Goal: Navigation & Orientation: Go to known website

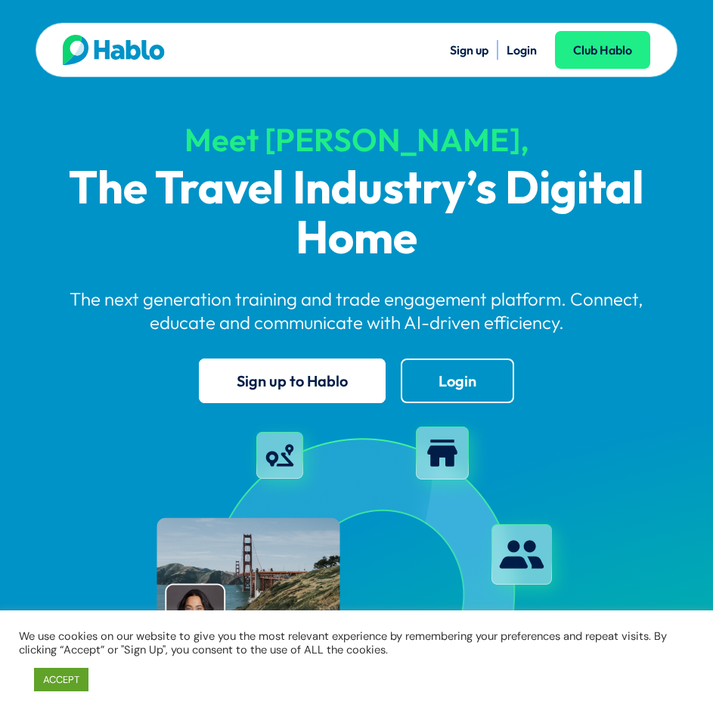
click at [517, 49] on link "Login" at bounding box center [522, 49] width 30 height 15
drag, startPoint x: 82, startPoint y: 677, endPoint x: 354, endPoint y: 571, distance: 292.2
click at [83, 677] on link "ACCEPT" at bounding box center [61, 679] width 54 height 23
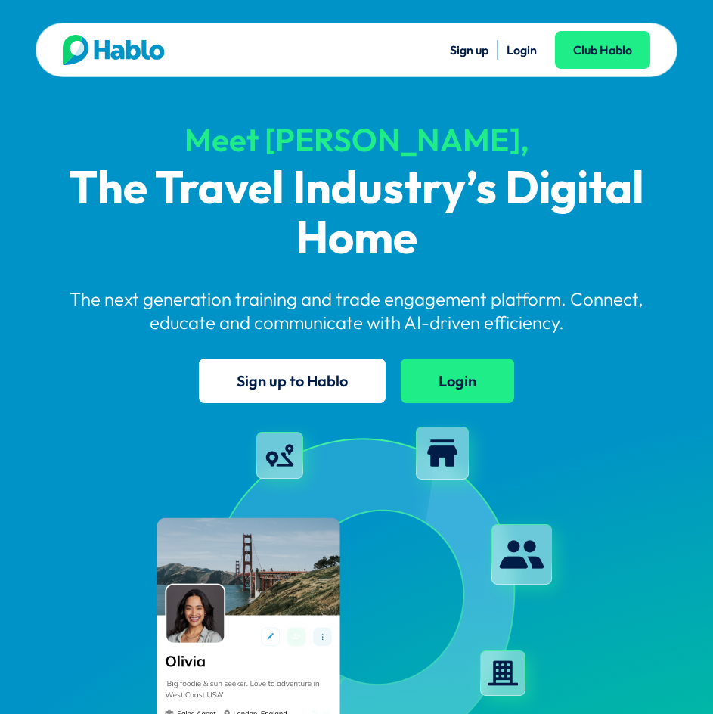
click at [471, 382] on link "Login" at bounding box center [457, 381] width 113 height 45
